Goal: Task Accomplishment & Management: Manage account settings

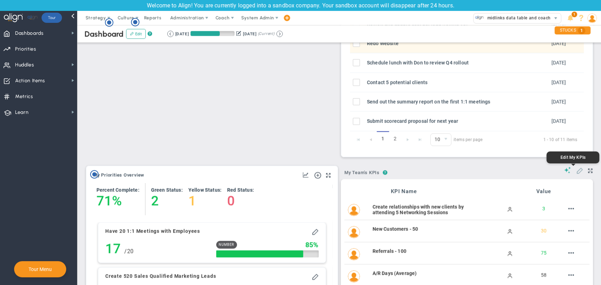
click at [575, 172] on span at bounding box center [578, 170] width 7 height 7
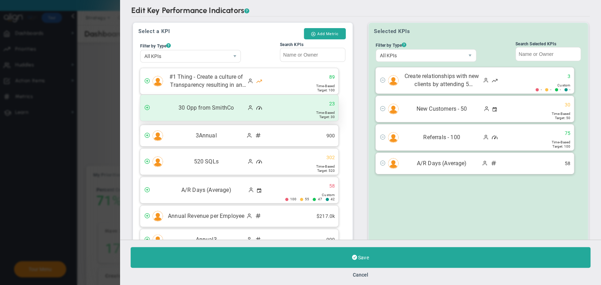
click at [145, 113] on div "30 Opp from SmithCo 23" at bounding box center [239, 108] width 198 height 26
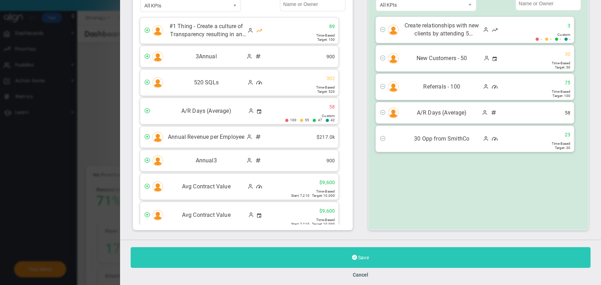
click at [323, 262] on button "Save" at bounding box center [361, 257] width 460 height 21
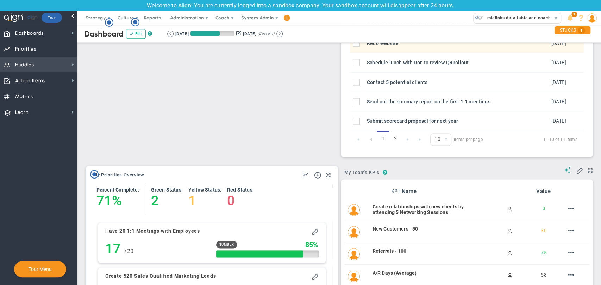
click at [58, 68] on span "Huddles Huddles" at bounding box center [38, 65] width 77 height 16
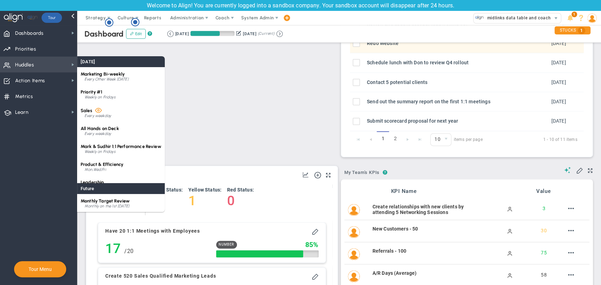
click at [101, 75] on span "Marketing Bi-weekly" at bounding box center [103, 73] width 44 height 5
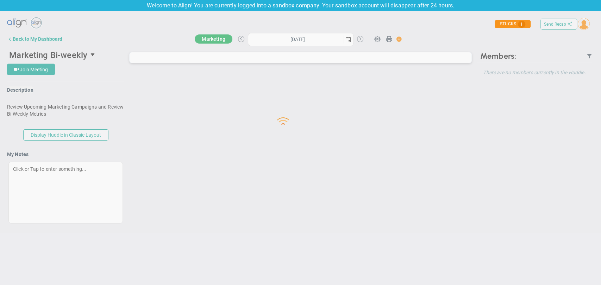
type input "Friday, September 19, 2025"
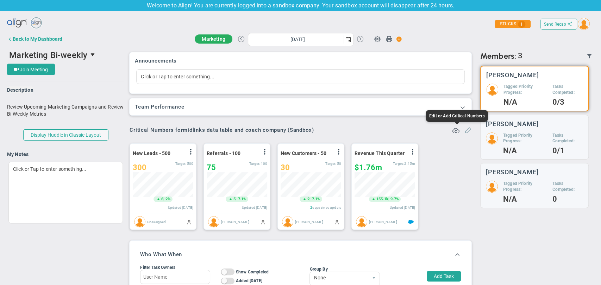
click at [464, 129] on span at bounding box center [467, 129] width 7 height 7
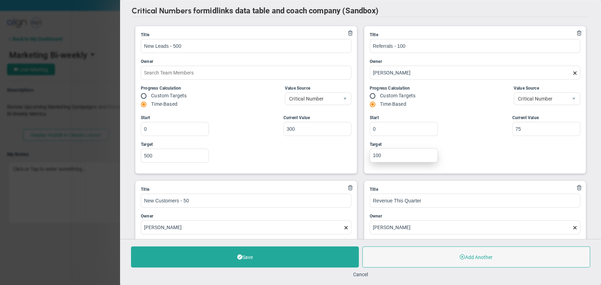
type input "Quarterly Revenue : Salesforce"
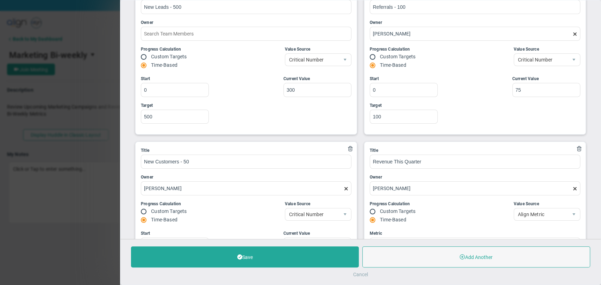
click at [355, 275] on button "Cancel" at bounding box center [360, 275] width 15 height 6
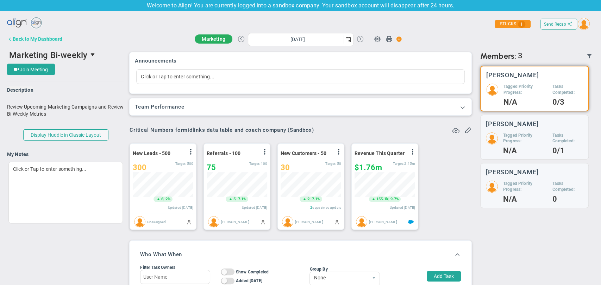
click at [27, 38] on div "Back to My Dashboard" at bounding box center [38, 39] width 50 height 6
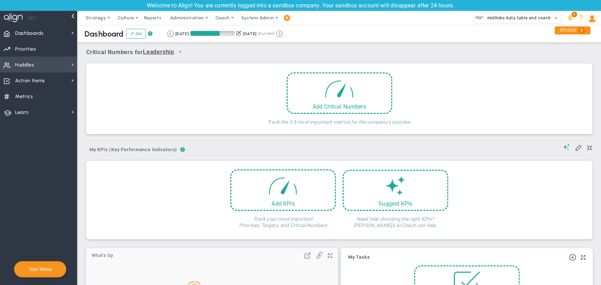
click at [35, 69] on span "Huddles Huddles" at bounding box center [38, 65] width 77 height 16
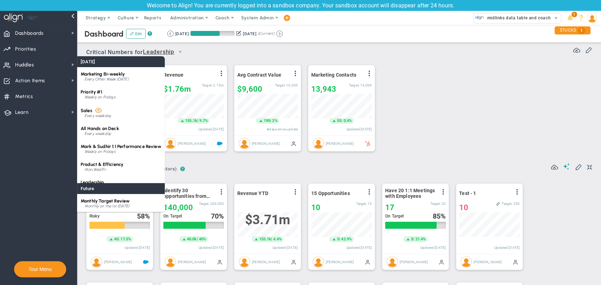
click at [124, 127] on div "All Hands on Deck Every weekday" at bounding box center [121, 131] width 88 height 18
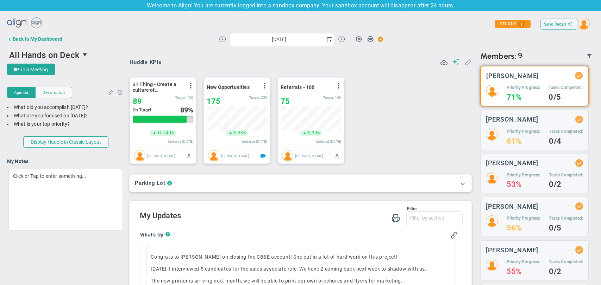
click at [464, 66] on button at bounding box center [467, 62] width 7 height 8
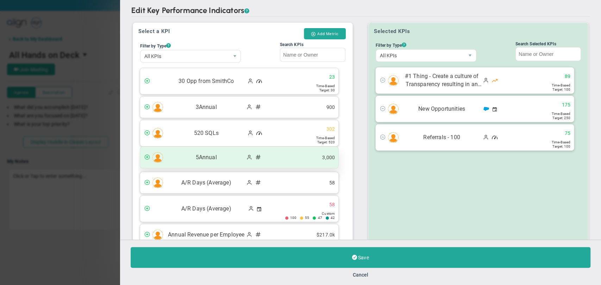
click at [196, 158] on span "5Annual" at bounding box center [205, 158] width 79 height 8
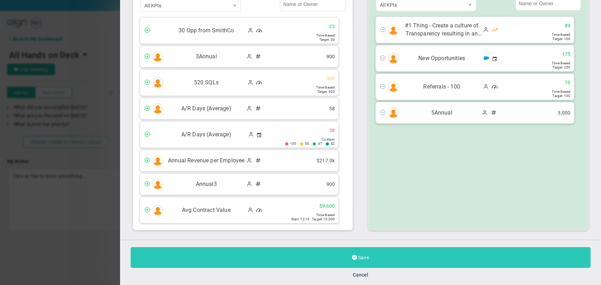
click at [297, 261] on button "Save" at bounding box center [361, 257] width 460 height 21
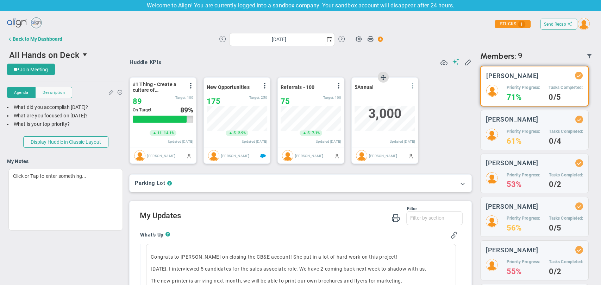
click at [413, 88] on span at bounding box center [413, 86] width 6 height 6
click at [401, 99] on li "Edit" at bounding box center [393, 100] width 50 height 9
type input "Friday, September 19, 2025"
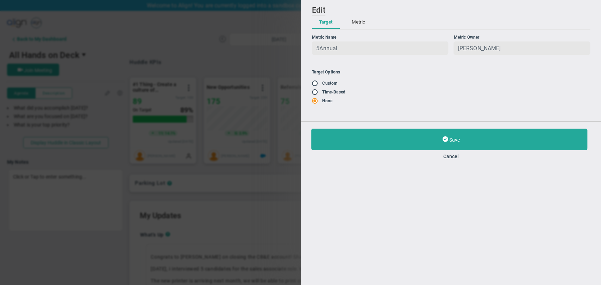
click at [328, 82] on label "Custom" at bounding box center [329, 83] width 15 height 5
click at [315, 83] on input "radio" at bounding box center [316, 84] width 7 height 6
radio input "true"
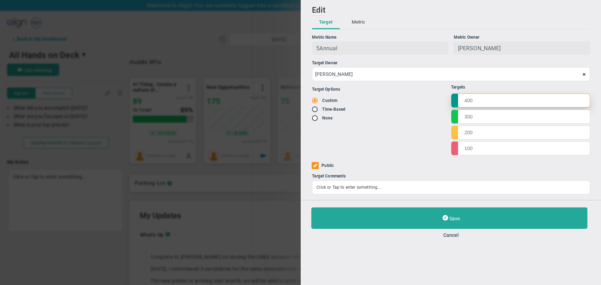
click at [478, 99] on input "text" at bounding box center [519, 101] width 139 height 14
click at [312, 110] on span at bounding box center [315, 109] width 7 height 6
click at [315, 110] on input "radio" at bounding box center [316, 110] width 7 height 6
radio input "true"
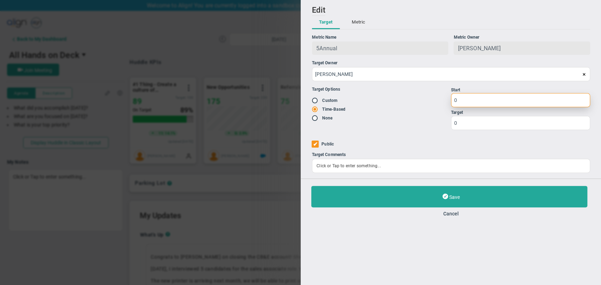
drag, startPoint x: 479, startPoint y: 96, endPoint x: 440, endPoint y: 96, distance: 38.4
click at [440, 96] on div "Target Options Existing Target Custom Time-Based None Targets" at bounding box center [451, 108] width 278 height 55
type input "10"
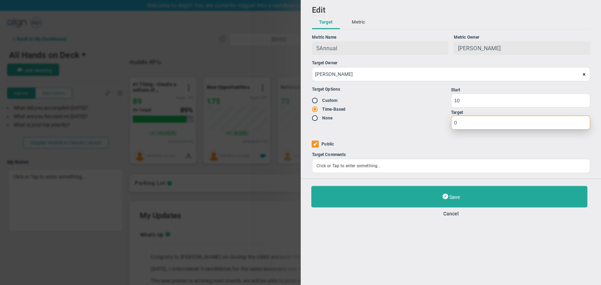
drag, startPoint x: 486, startPoint y: 118, endPoint x: 430, endPoint y: 115, distance: 55.3
click at [430, 115] on div "Target Options Existing Target Custom Time-Based None Targets" at bounding box center [451, 108] width 278 height 55
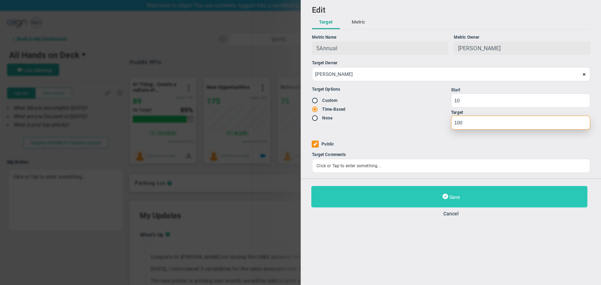
type input "100"
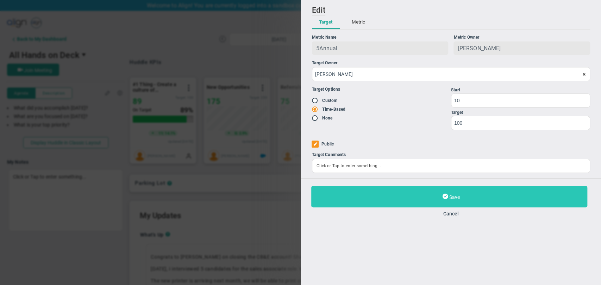
click at [453, 199] on span "Save" at bounding box center [454, 198] width 11 height 6
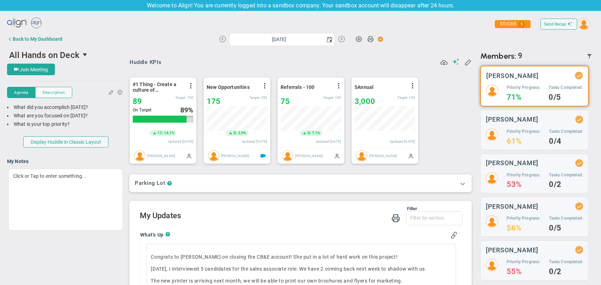
scroll to position [25, 61]
click at [413, 91] on div "View Historical Graph Edit Make "No Change" Update Add Past Update" at bounding box center [412, 87] width 6 height 9
click at [411, 87] on span at bounding box center [413, 86] width 6 height 6
click at [404, 98] on li "Edit" at bounding box center [393, 100] width 50 height 9
type input "Friday, September 19, 2025"
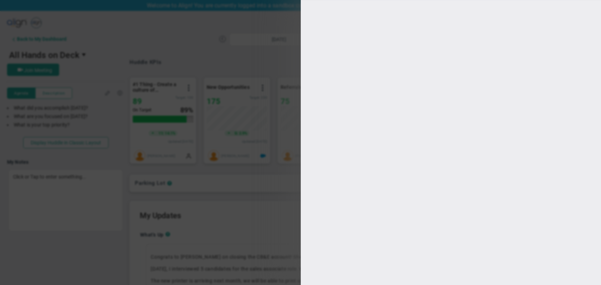
type input "[PERSON_NAME]"
radio input "true"
type input "10"
type input "100"
checkbox input "true"
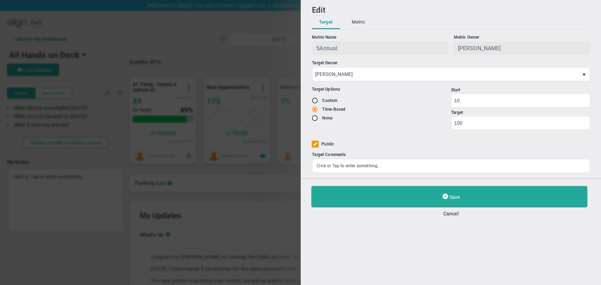
click at [354, 23] on button "Metric" at bounding box center [357, 22] width 27 height 13
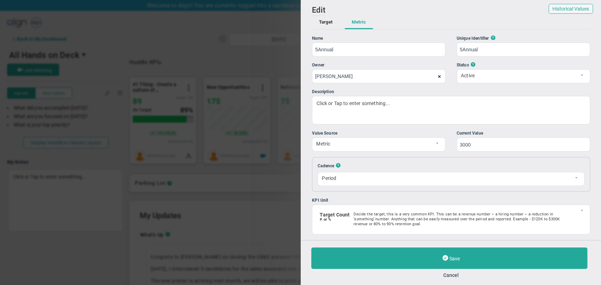
click at [323, 25] on button "Target" at bounding box center [326, 22] width 28 height 13
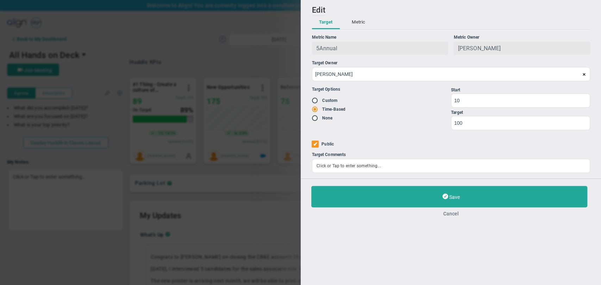
click at [452, 216] on button "Cancel" at bounding box center [450, 214] width 279 height 6
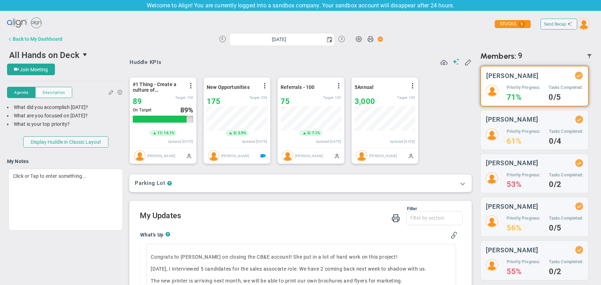
click at [56, 41] on div "Back to My Dashboard" at bounding box center [38, 39] width 50 height 6
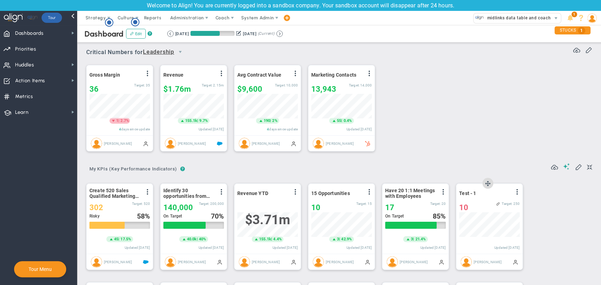
scroll to position [351822, 351786]
click at [575, 168] on span at bounding box center [578, 166] width 7 height 7
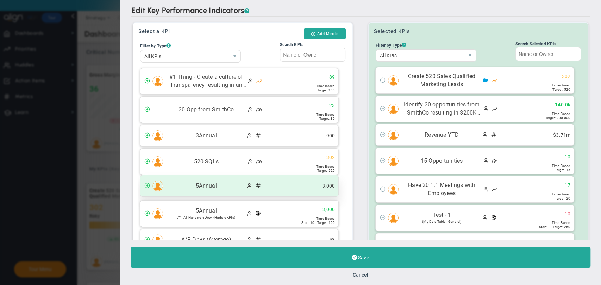
click at [146, 183] on span at bounding box center [147, 186] width 6 height 6
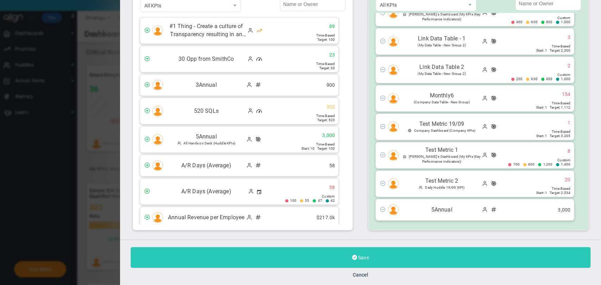
click at [343, 258] on button "Save" at bounding box center [361, 257] width 460 height 21
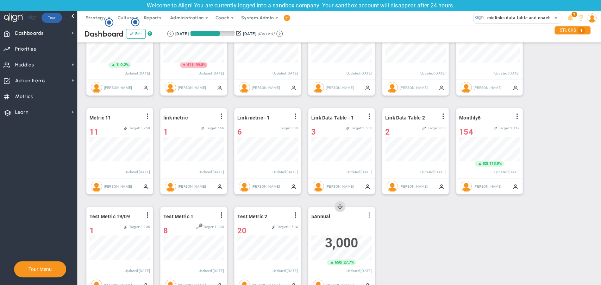
click at [372, 217] on span at bounding box center [369, 216] width 6 height 6
click at [354, 234] on li "Edit" at bounding box center [349, 229] width 50 height 9
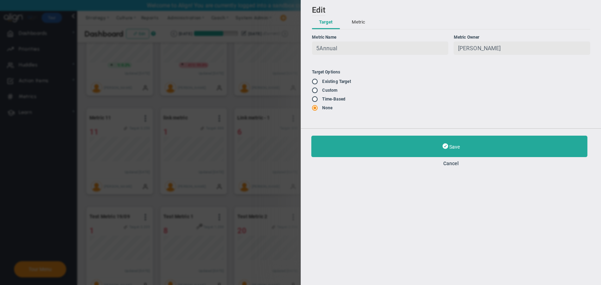
click at [313, 83] on input "radio" at bounding box center [316, 82] width 7 height 6
radio input "false"
radio input "true"
radio input "false"
type input "10"
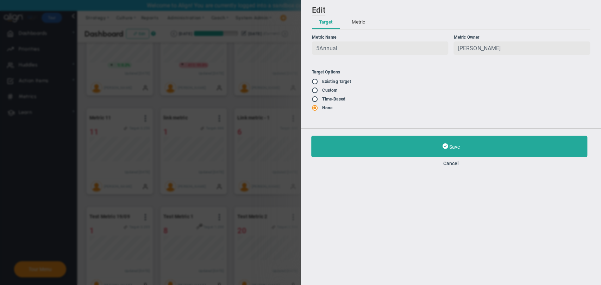
type input "100"
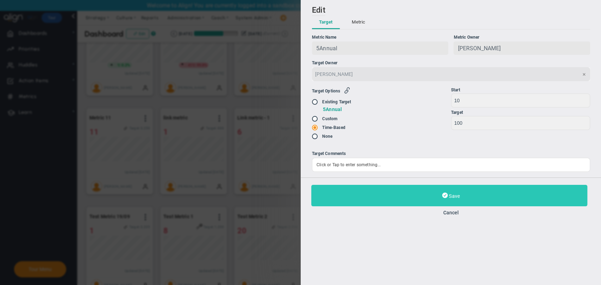
click at [448, 195] on button "Save" at bounding box center [449, 195] width 276 height 21
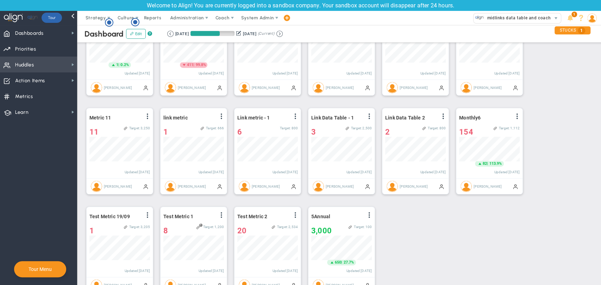
click at [39, 59] on span "Huddles Huddles" at bounding box center [38, 65] width 77 height 16
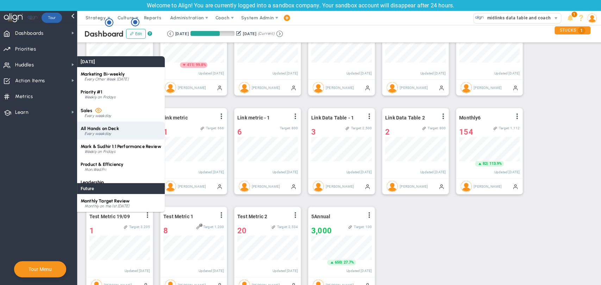
click at [110, 127] on span "All Hands on Deck" at bounding box center [100, 128] width 38 height 5
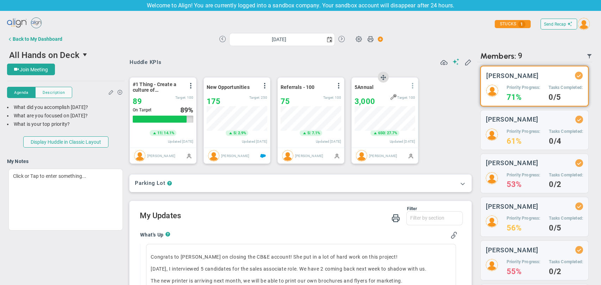
click at [413, 86] on span at bounding box center [413, 86] width 6 height 6
click at [403, 100] on li "Edit" at bounding box center [393, 100] width 50 height 9
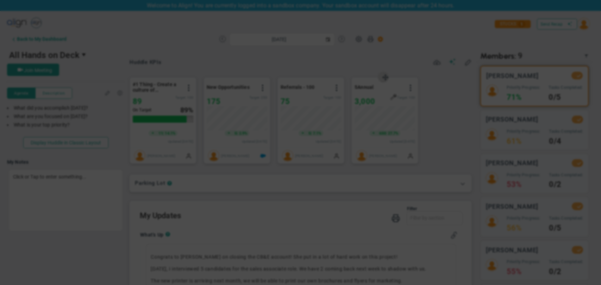
type input "Friday, September 19, 2025"
radio input "true"
checkbox input "false"
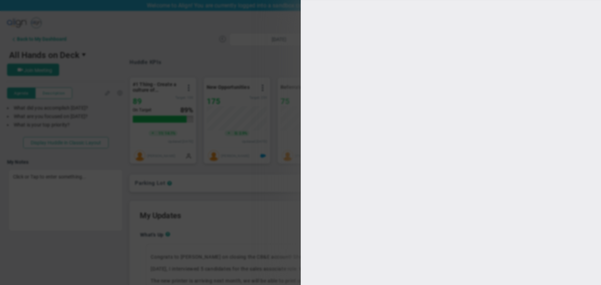
type input "10"
type input "100"
checkbox input "true"
type input "[PERSON_NAME]"
radio input "true"
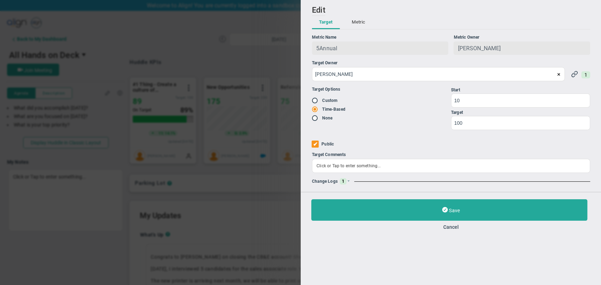
click at [348, 178] on div "Add Edit Metric Historical Values Target Metric Name 5Annual Unique Identifier …" at bounding box center [450, 96] width 300 height 192
click at [348, 182] on span at bounding box center [348, 181] width 4 height 4
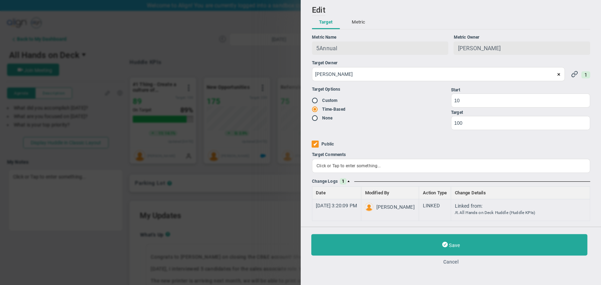
click at [449, 260] on button "Cancel" at bounding box center [450, 262] width 279 height 6
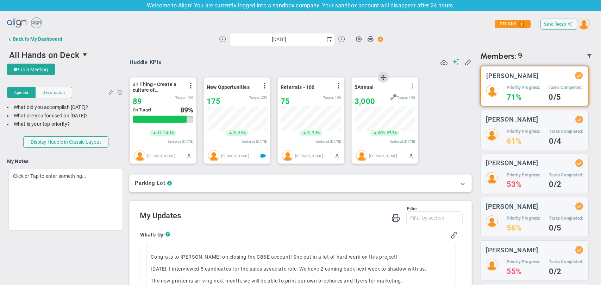
click at [412, 86] on span at bounding box center [413, 86] width 6 height 6
click at [397, 103] on li "Edit" at bounding box center [393, 100] width 50 height 9
type input "Friday, September 19, 2025"
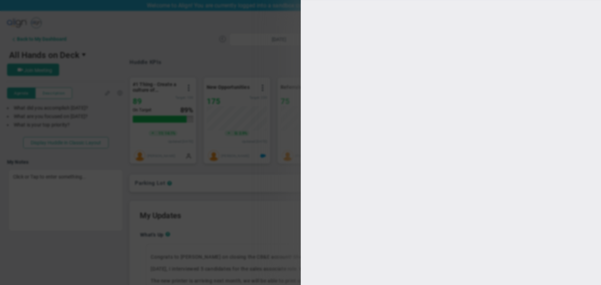
type input "[PERSON_NAME]"
radio input "true"
type input "10"
type input "100"
checkbox input "true"
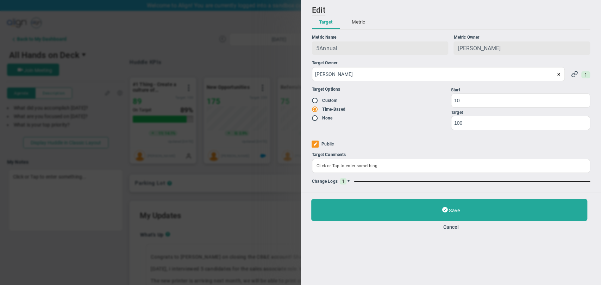
click at [349, 182] on span at bounding box center [348, 181] width 4 height 4
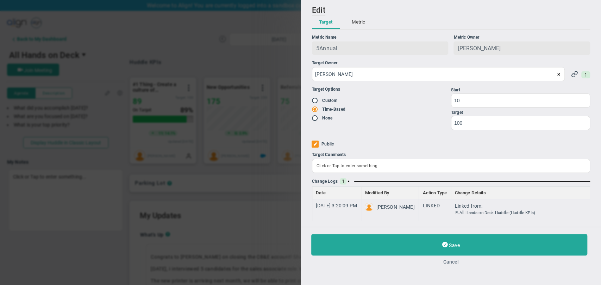
click at [455, 263] on button "Cancel" at bounding box center [450, 262] width 279 height 6
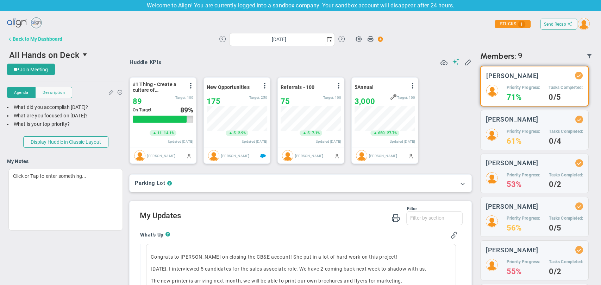
click at [48, 42] on div "Back to My Dashboard" at bounding box center [38, 39] width 50 height 6
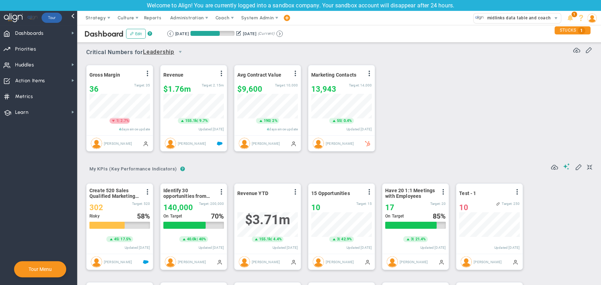
scroll to position [25, 61]
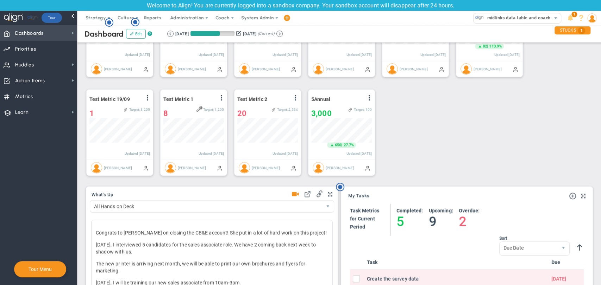
click at [49, 30] on span "Dashboards Dashboards" at bounding box center [38, 33] width 77 height 16
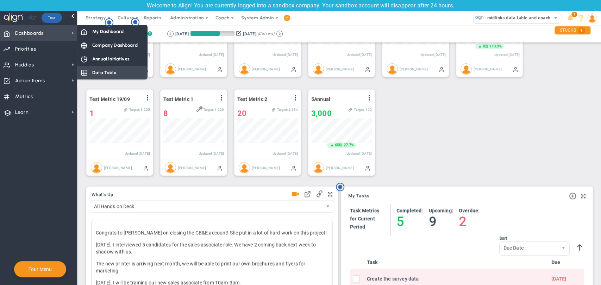
click at [99, 74] on span "Data Table" at bounding box center [104, 72] width 24 height 7
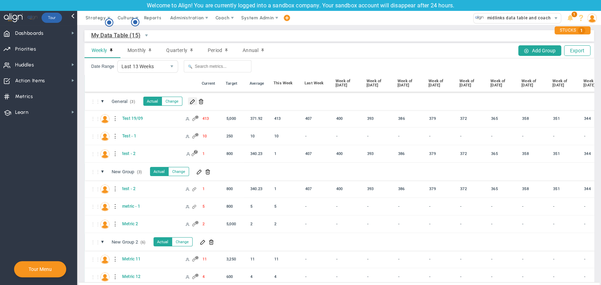
click at [194, 100] on span at bounding box center [193, 102] width 6 height 6
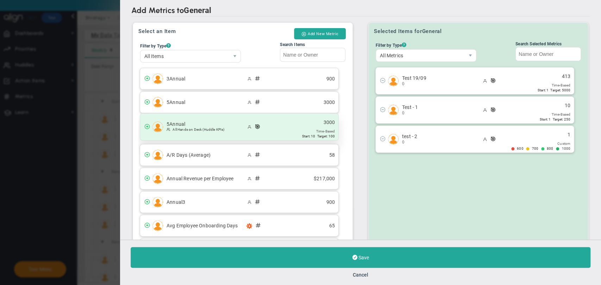
click at [193, 127] on span "All Hands on Deck (Huddle KPIs)" at bounding box center [205, 130] width 79 height 6
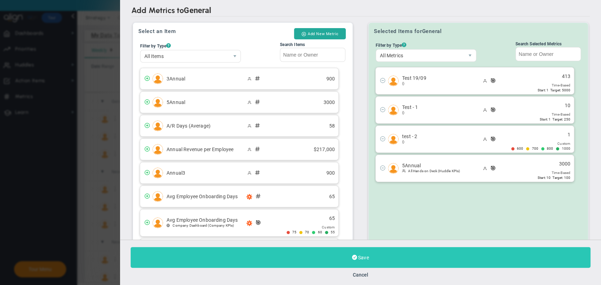
click at [359, 259] on span "Save" at bounding box center [363, 258] width 11 height 6
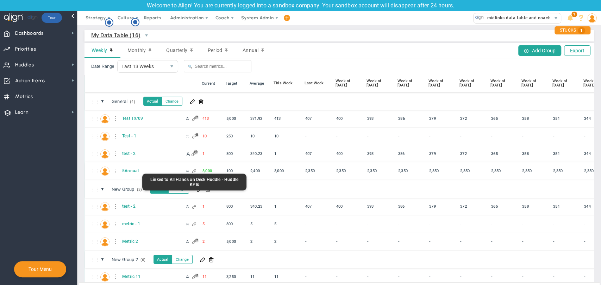
click at [195, 171] on span at bounding box center [194, 171] width 4 height 4
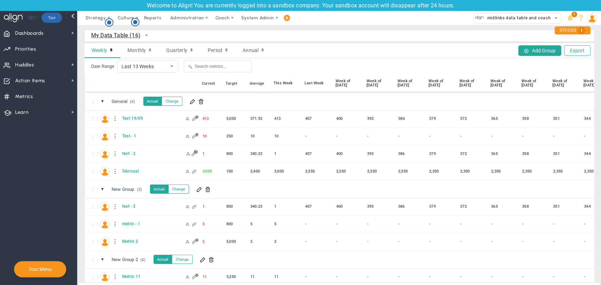
click at [128, 35] on span "My Data Table (16)" at bounding box center [115, 35] width 49 height 9
click at [32, 85] on span "Action Items" at bounding box center [30, 81] width 30 height 15
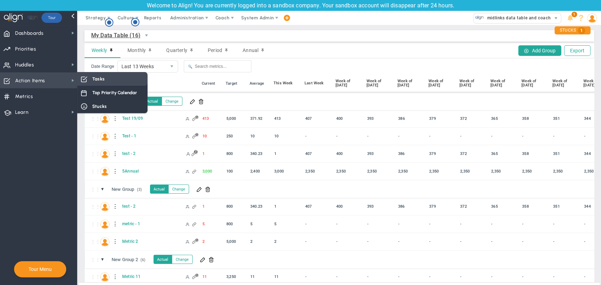
click at [124, 82] on div "Tasks" at bounding box center [112, 79] width 70 height 14
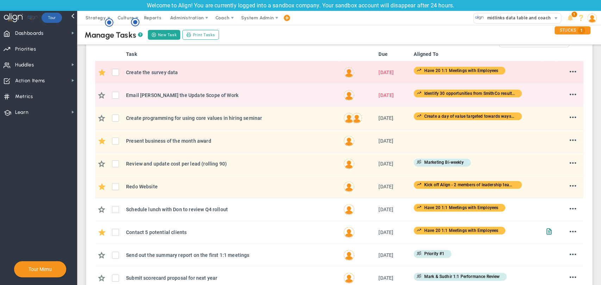
scroll to position [117, 0]
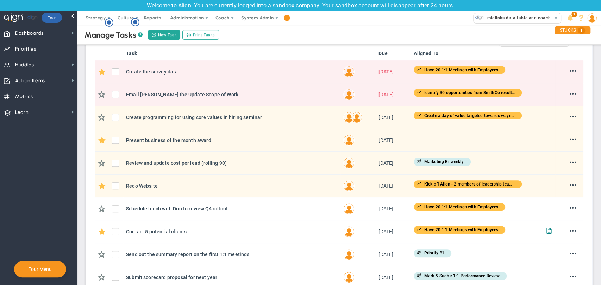
click at [589, 20] on img at bounding box center [591, 17] width 9 height 9
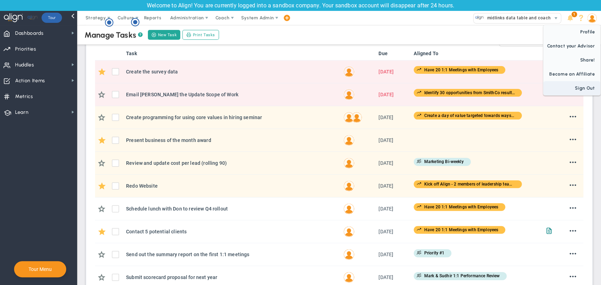
click at [583, 87] on span "Sign Out" at bounding box center [571, 88] width 57 height 14
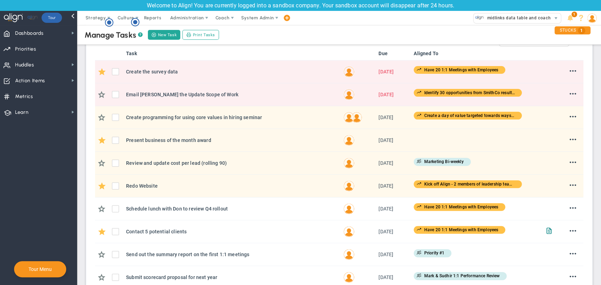
scroll to position [0, 0]
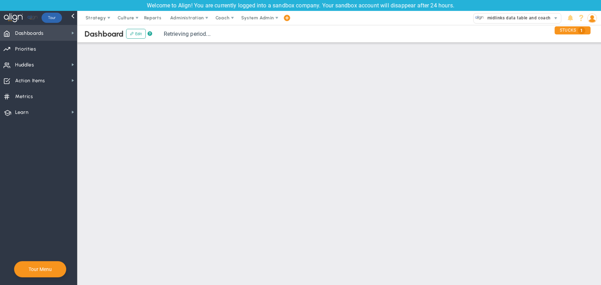
click at [68, 34] on span "Dashboards Dashboards" at bounding box center [38, 33] width 77 height 16
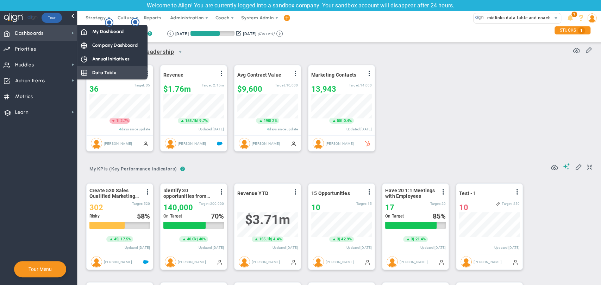
click at [89, 73] on div "Data Table" at bounding box center [112, 73] width 70 height 14
